Goal: Task Accomplishment & Management: Manage account settings

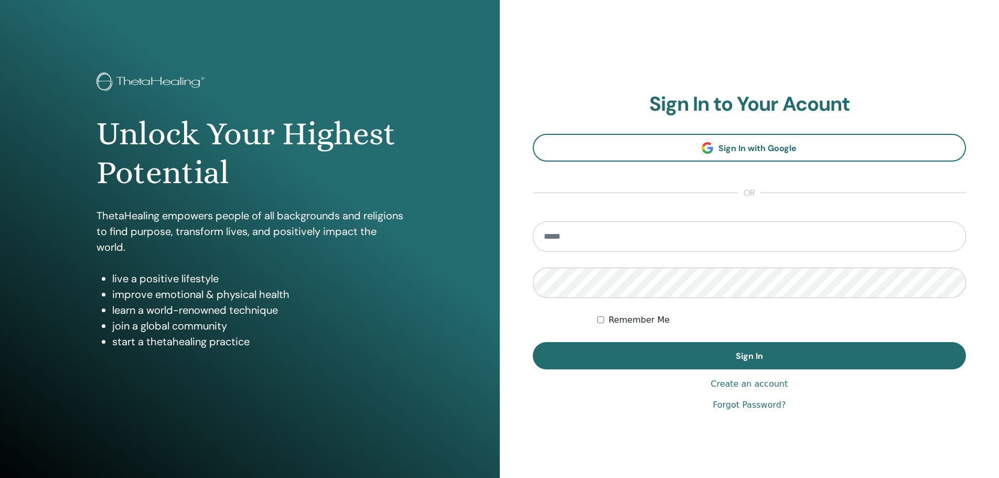
click at [624, 246] on input "email" at bounding box center [750, 236] width 434 height 30
type input "**********"
click at [533, 342] on button "Sign In" at bounding box center [750, 355] width 434 height 27
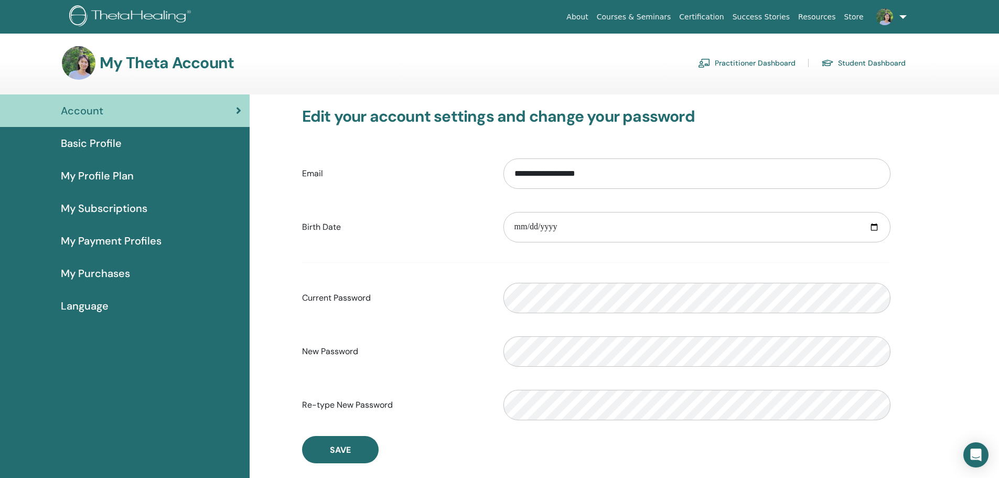
click at [96, 145] on span "Basic Profile" at bounding box center [91, 143] width 61 height 16
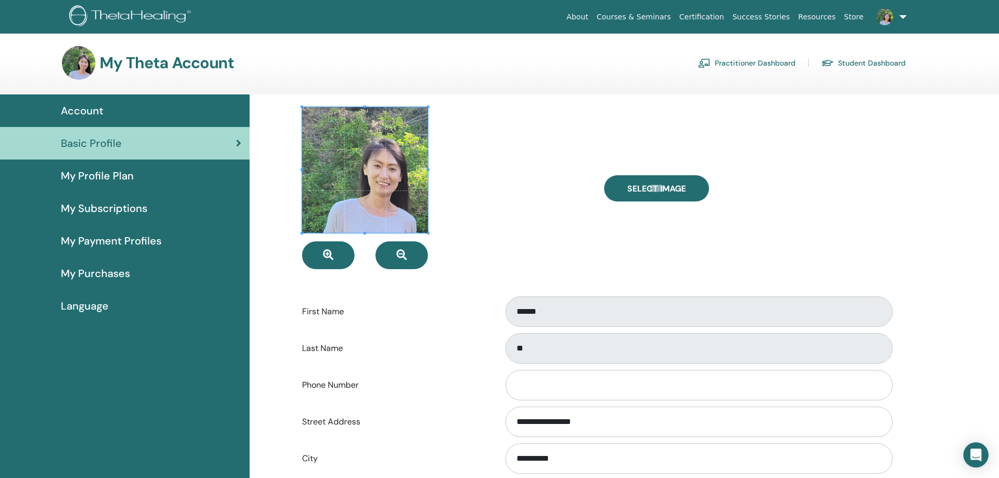
click at [137, 175] on div "My Profile Plan" at bounding box center [124, 176] width 233 height 16
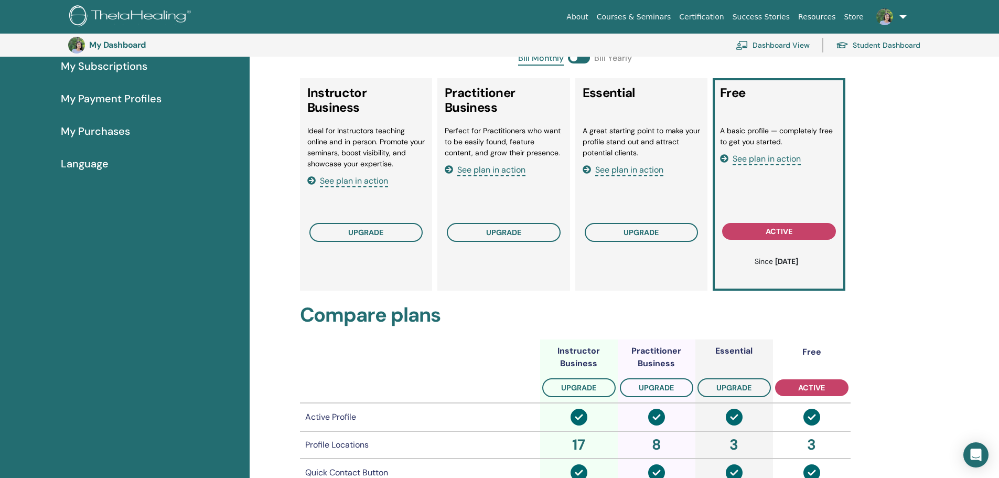
scroll to position [7, 0]
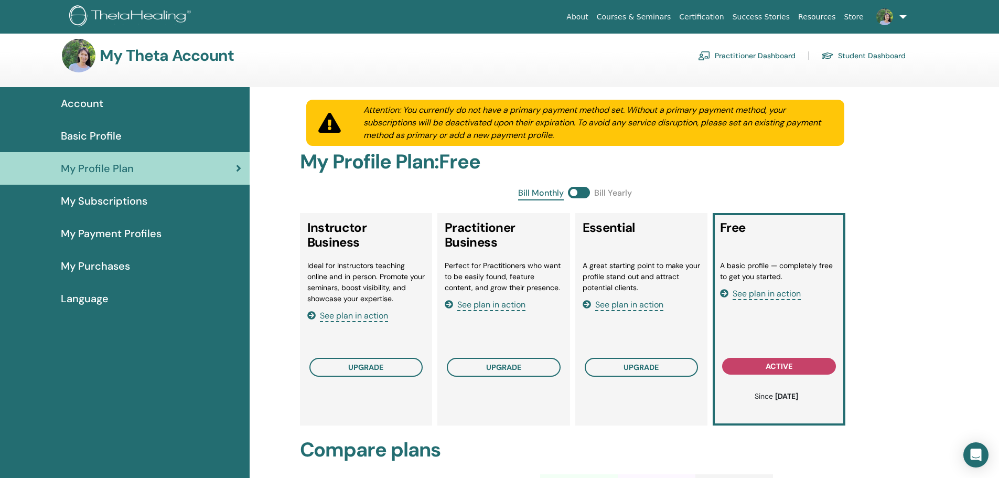
click at [130, 200] on span "My Subscriptions" at bounding box center [104, 201] width 87 height 16
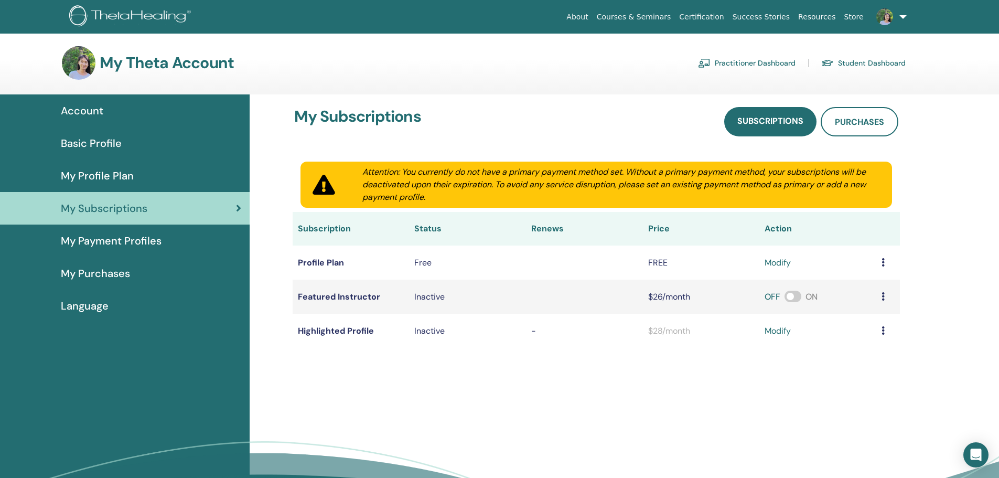
click at [125, 242] on span "My Payment Profiles" at bounding box center [111, 241] width 101 height 16
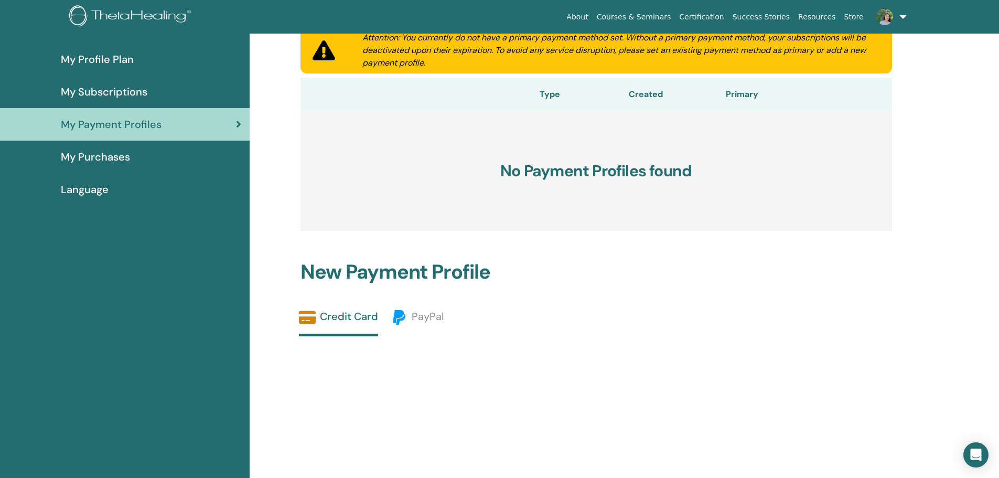
scroll to position [38, 0]
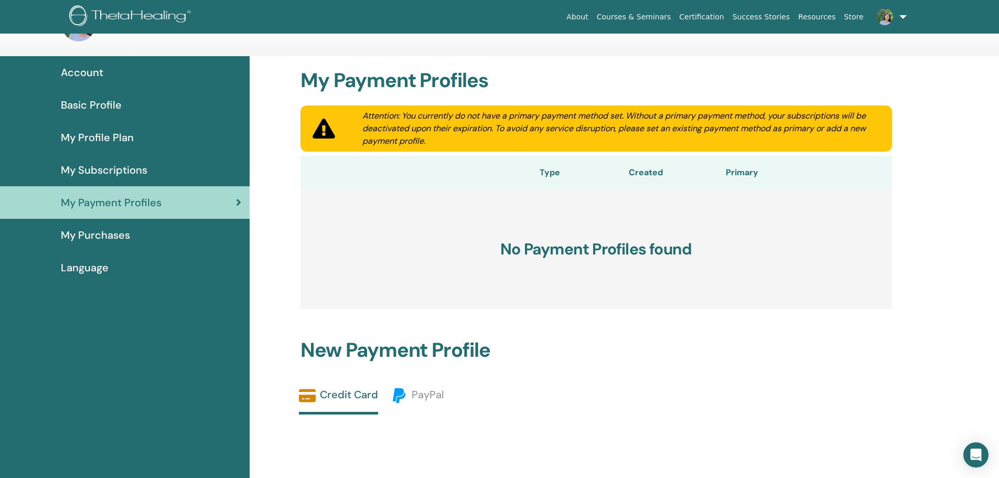
click at [83, 236] on span "My Purchases" at bounding box center [95, 235] width 69 height 16
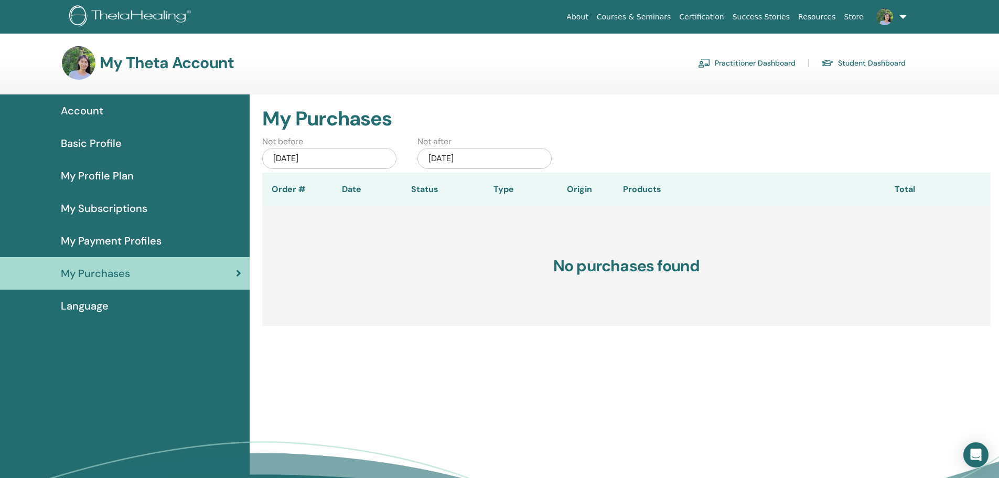
click at [68, 306] on span "Language" at bounding box center [85, 306] width 48 height 16
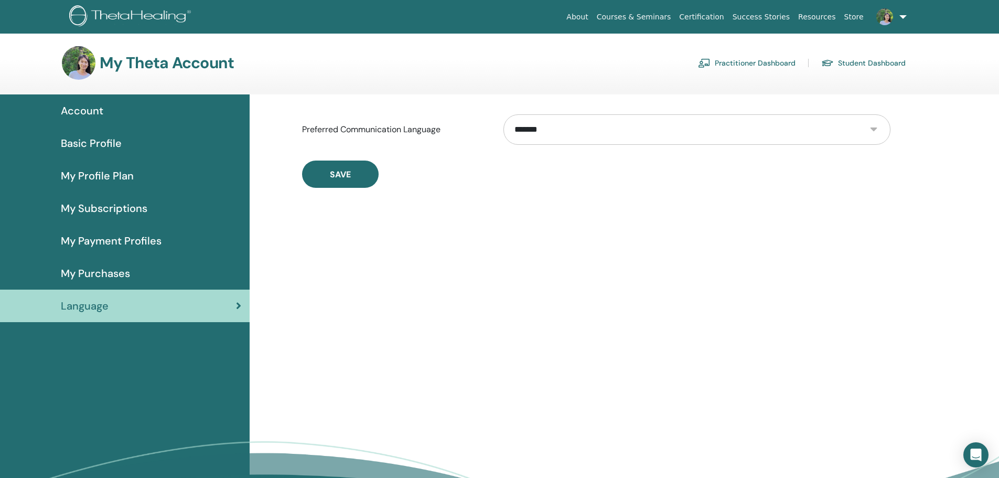
click at [89, 176] on span "My Profile Plan" at bounding box center [97, 176] width 73 height 16
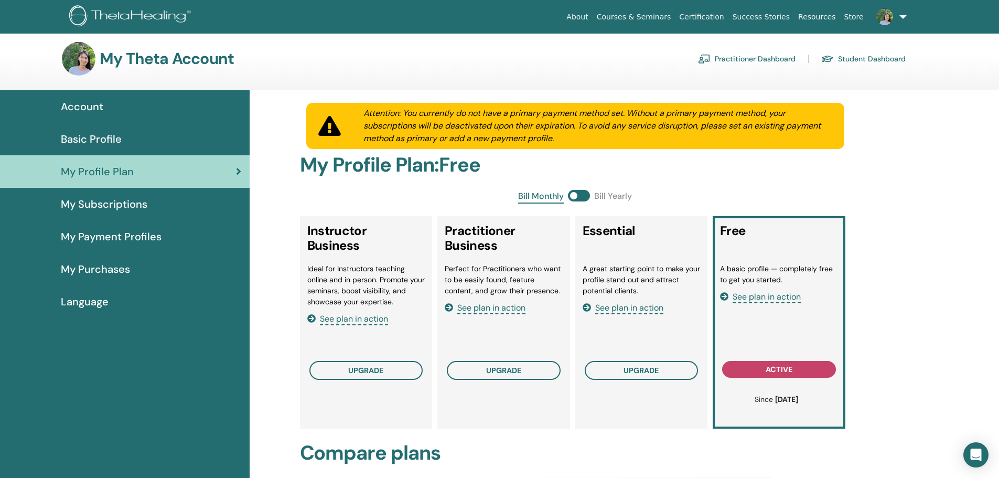
scroll to position [3, 0]
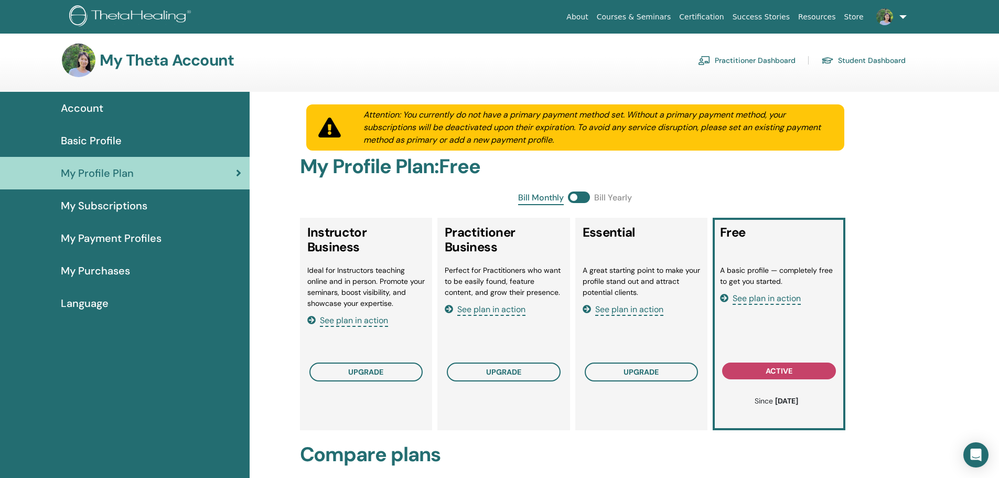
click at [85, 66] on img at bounding box center [79, 61] width 34 height 34
click at [72, 112] on span "Account" at bounding box center [82, 108] width 42 height 16
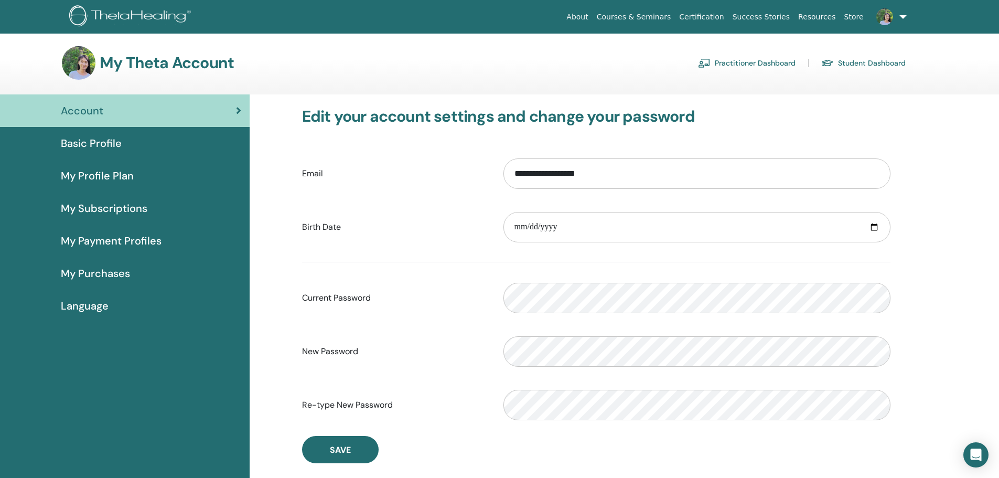
click at [77, 136] on span "Basic Profile" at bounding box center [91, 143] width 61 height 16
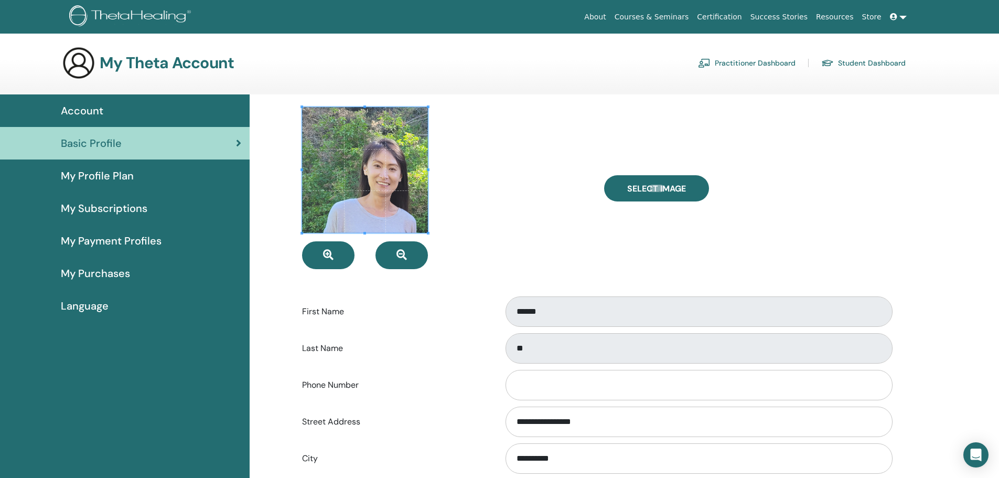
click at [77, 145] on span "Basic Profile" at bounding box center [91, 143] width 61 height 16
click at [886, 145] on div "Select Image" at bounding box center [747, 188] width 302 height 162
click at [592, 15] on link "About" at bounding box center [577, 16] width 30 height 19
